Goal: Find specific page/section: Find specific page/section

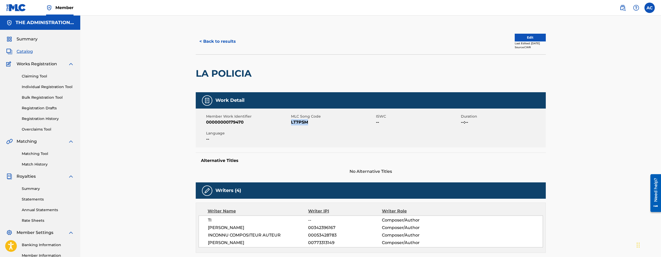
click at [216, 38] on button "< Back to results" at bounding box center [218, 41] width 44 height 13
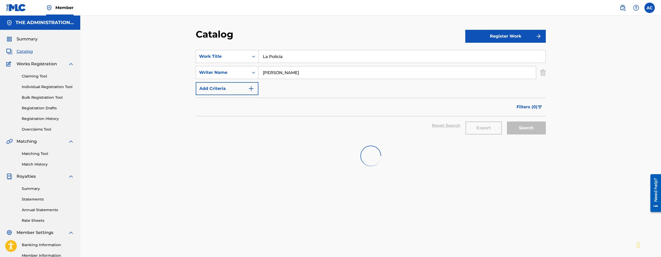
click at [272, 52] on input "La Policia" at bounding box center [401, 56] width 287 height 12
paste input "Philly"
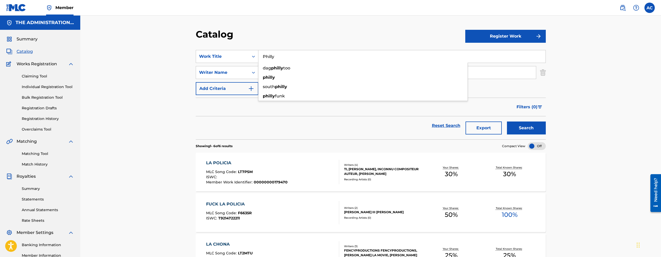
type input "Philly"
click at [271, 125] on div "Reset Search Export Search" at bounding box center [371, 125] width 350 height 19
click at [275, 74] on input "[PERSON_NAME]" at bounding box center [396, 72] width 277 height 12
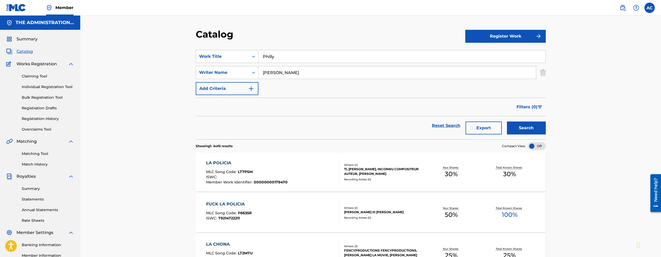
paste input "[PERSON_NAME]"
type input "[PERSON_NAME]"
click at [507, 121] on button "Search" at bounding box center [526, 127] width 39 height 13
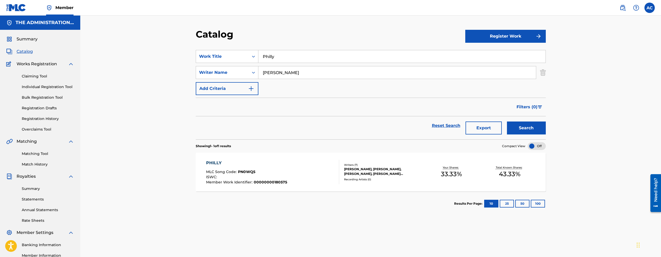
scroll to position [1, 0]
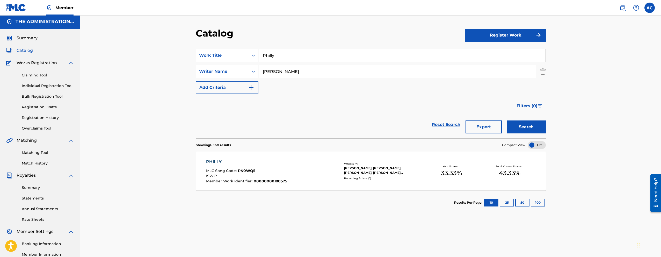
click at [305, 174] on div "PHILLY MLC Song Code : PN0WQ5 ISWC : Member Work Identifier : 00000000180575" at bounding box center [272, 171] width 133 height 24
